Goal: Task Accomplishment & Management: Use online tool/utility

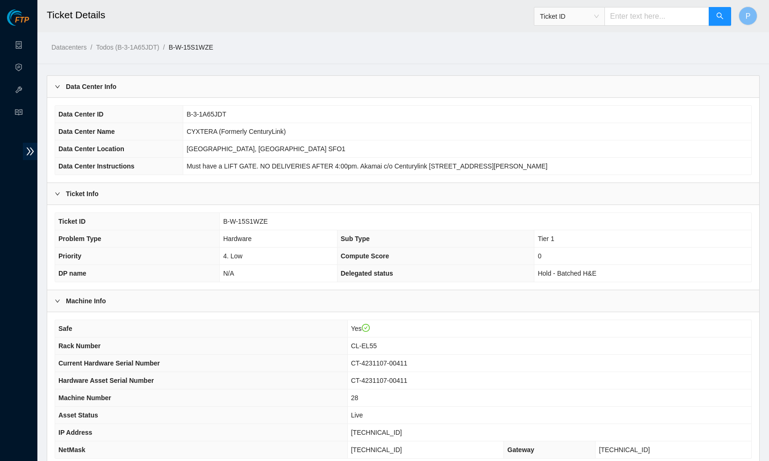
scroll to position [150, 0]
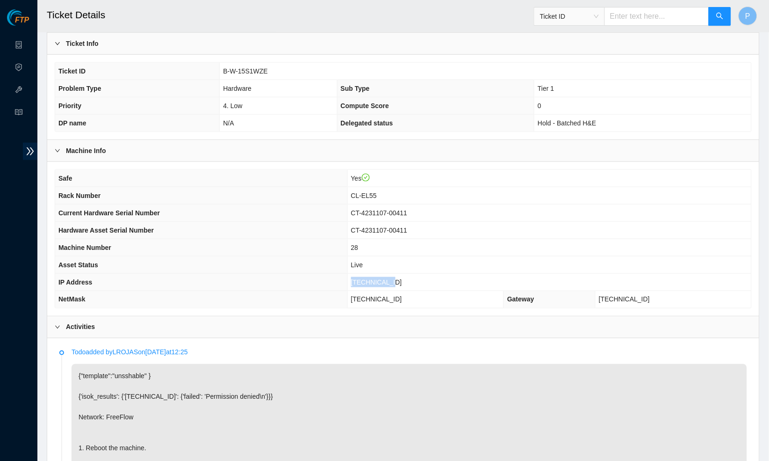
drag, startPoint x: 406, startPoint y: 276, endPoint x: 359, endPoint y: 275, distance: 47.3
click at [359, 275] on tr "IP Address [TECHNICAL_ID]" at bounding box center [403, 282] width 697 height 17
click at [348, 275] on th "IP Address" at bounding box center [201, 282] width 292 height 17
drag, startPoint x: 409, startPoint y: 278, endPoint x: 363, endPoint y: 278, distance: 45.8
click at [363, 278] on td "[TECHNICAL_ID]" at bounding box center [550, 282] width 404 height 17
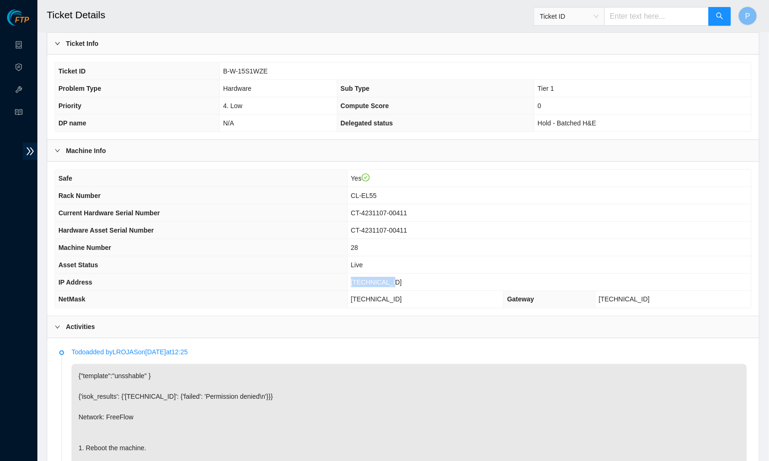
copy span "[TECHNICAL_ID]"
click at [318, 256] on th "Asset Status" at bounding box center [201, 264] width 292 height 17
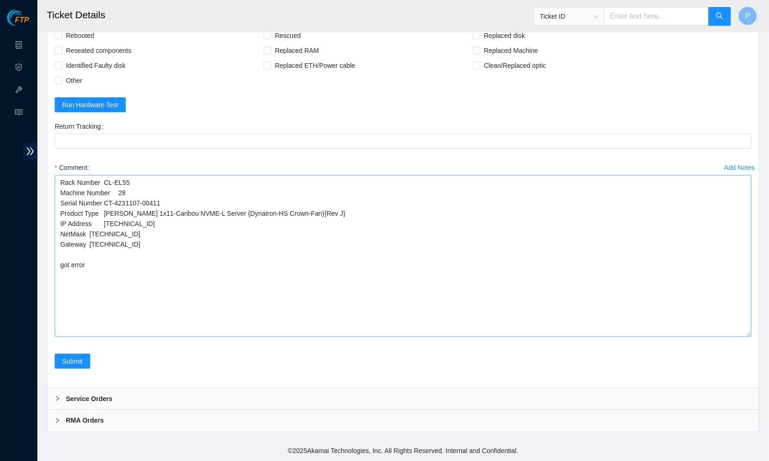
scroll to position [896, 0]
click at [60, 181] on textarea "Rack Number CL-EL55 Machine Number 28 Serial Number CT-4231107-00411 Product Ty…" at bounding box center [403, 256] width 697 height 162
click at [160, 263] on textarea "Rack Number CL-EL55 Machine Number 28 Serial Number CT-4231107-00411 Product Ty…" at bounding box center [403, 256] width 697 height 162
paste textarea "[TECHNICAL_ID] : passed: ok"
click at [99, 183] on textarea "Rack Number CL-EL55 Machine Number 28 Serial Number CT-4231107-00411 Product Ty…" at bounding box center [403, 256] width 697 height 162
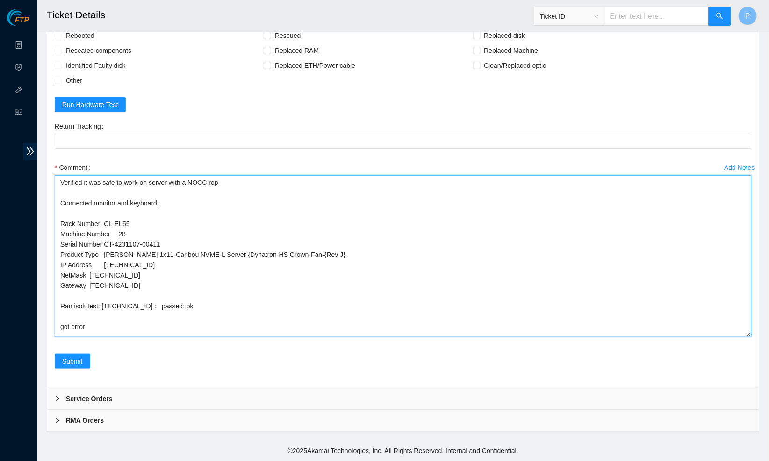
type textarea "Verified it was safe to work on server with a NOCC rep Connected monitor and ke…"
